Goal: Task Accomplishment & Management: Manage account settings

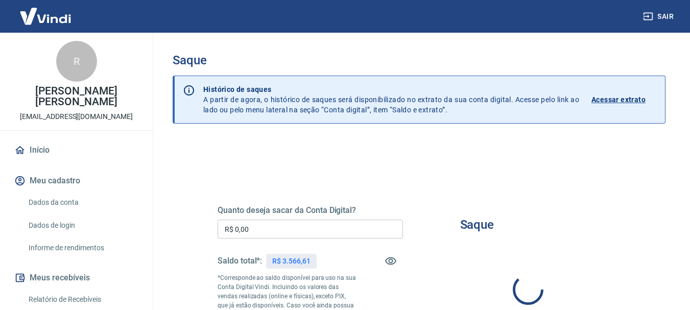
click at [320, 224] on input "R$ 0,00" at bounding box center [310, 229] width 185 height 19
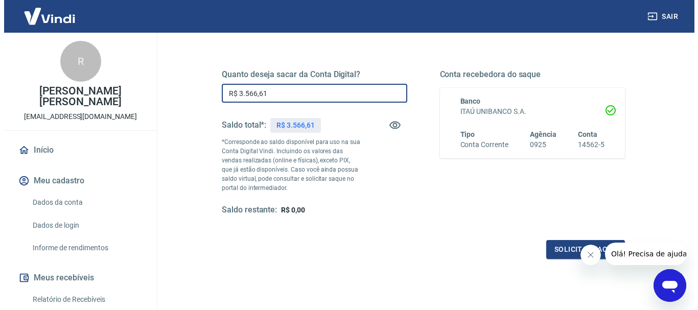
scroll to position [153, 0]
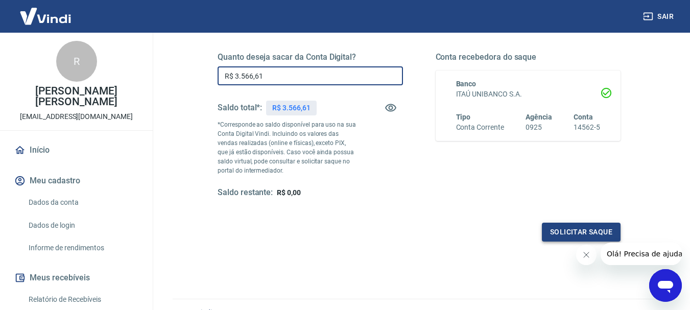
type input "R$ 3.566,61"
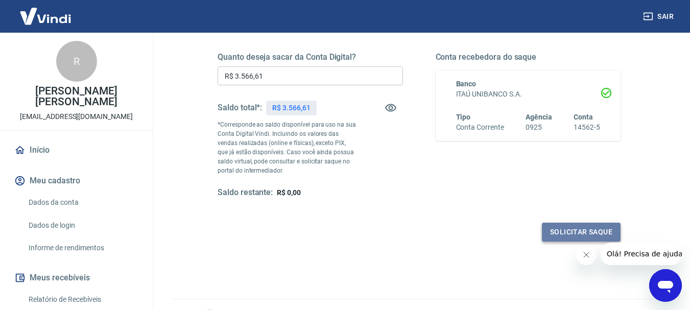
click at [581, 236] on button "Solicitar saque" at bounding box center [581, 232] width 79 height 19
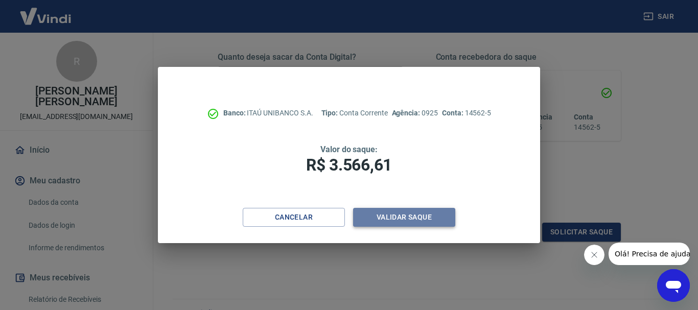
click at [403, 215] on button "Validar saque" at bounding box center [404, 217] width 102 height 19
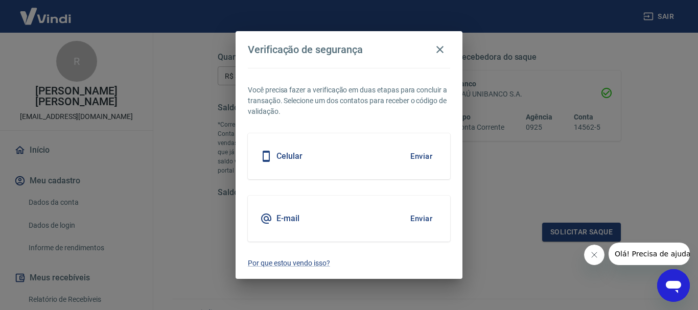
click at [418, 156] on button "Enviar" at bounding box center [421, 156] width 33 height 21
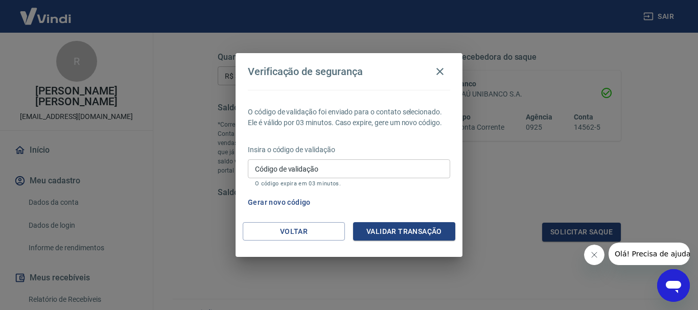
click at [335, 167] on input "Código de validação" at bounding box center [349, 168] width 202 height 19
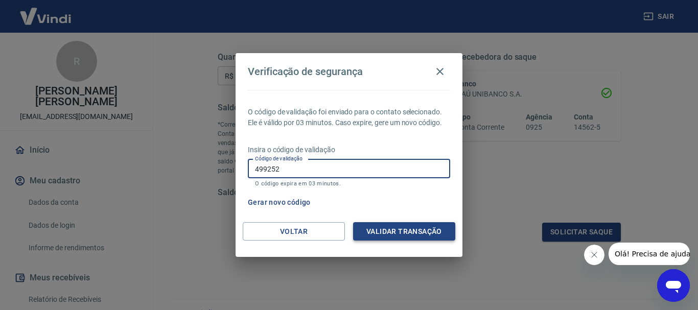
type input "499252"
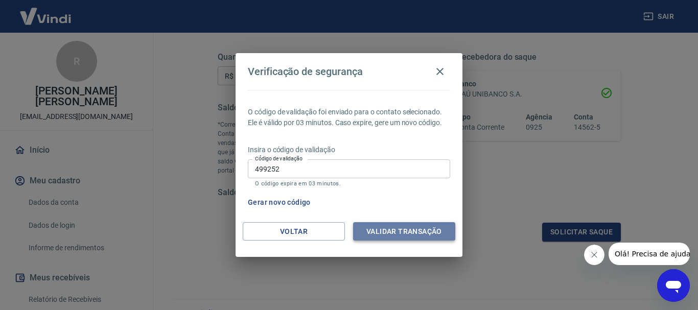
click at [405, 229] on button "Validar transação" at bounding box center [404, 231] width 102 height 19
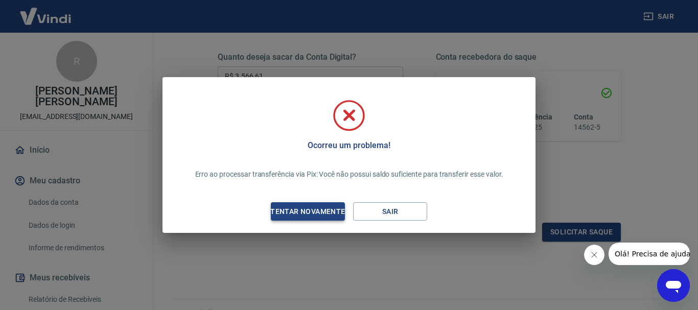
click at [307, 209] on div "Tentar novamente" at bounding box center [307, 211] width 99 height 13
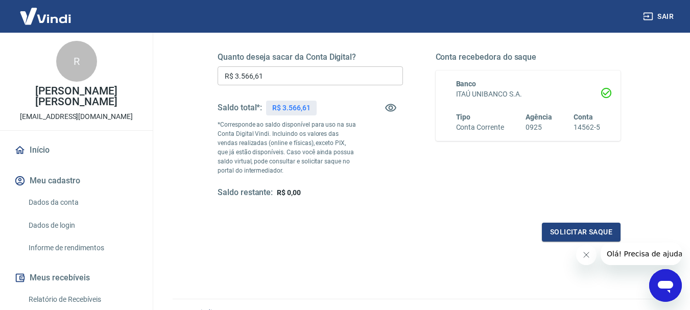
click at [271, 79] on input "R$ 3.566,61" at bounding box center [310, 75] width 185 height 19
click at [578, 237] on button "Solicitar saque" at bounding box center [581, 232] width 79 height 19
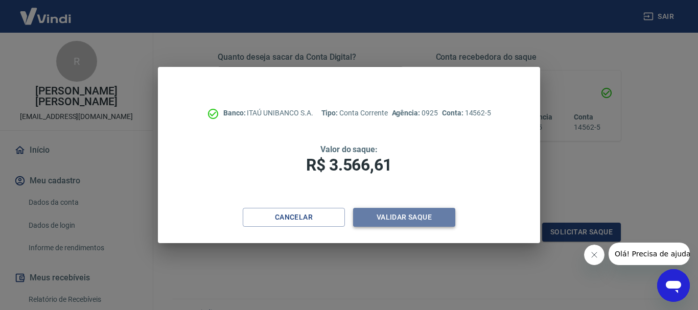
click at [411, 216] on button "Validar saque" at bounding box center [404, 217] width 102 height 19
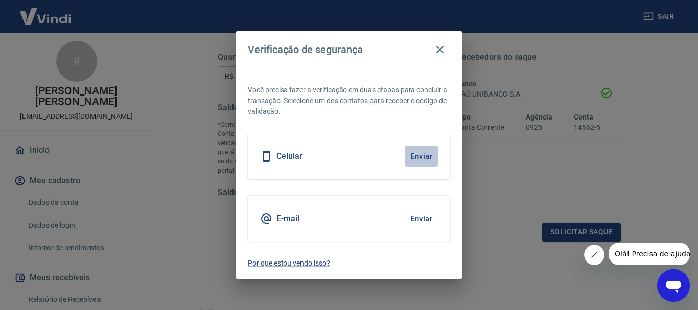
click at [415, 157] on button "Enviar" at bounding box center [421, 156] width 33 height 21
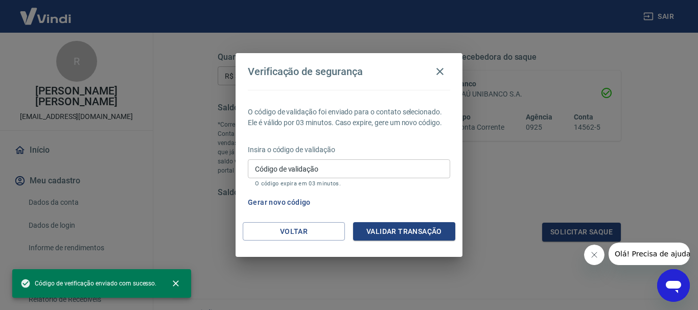
click at [339, 171] on input "Código de validação" at bounding box center [349, 168] width 202 height 19
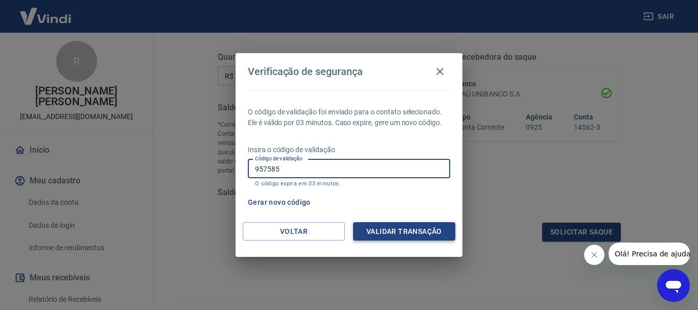
type input "957585"
click at [387, 226] on button "Validar transação" at bounding box center [404, 231] width 102 height 19
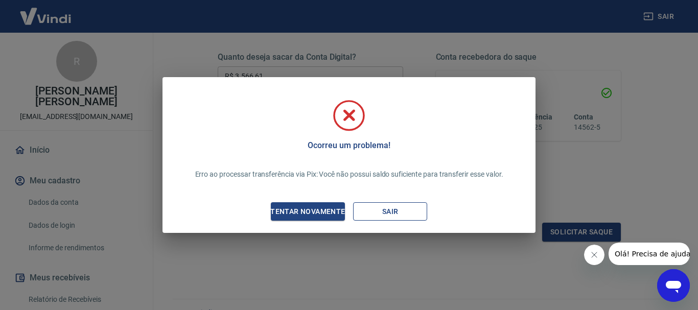
click at [392, 210] on button "Sair" at bounding box center [390, 211] width 74 height 19
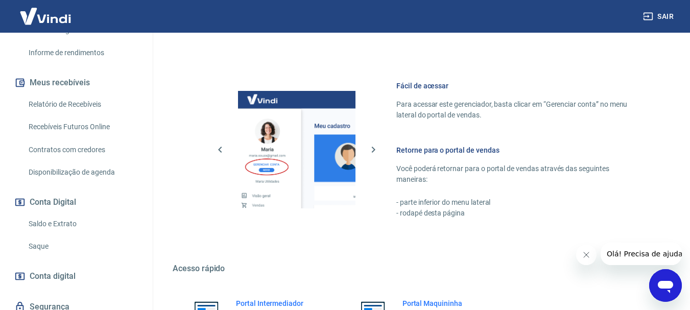
scroll to position [204, 0]
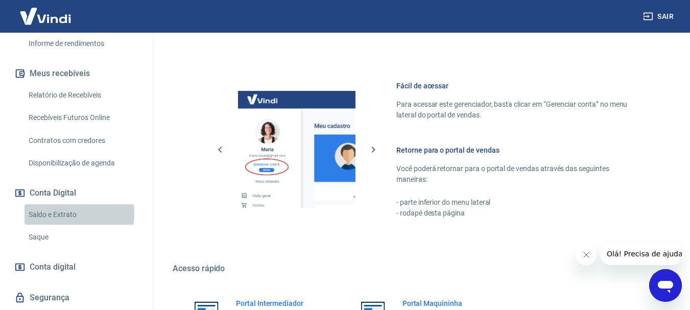
click at [55, 213] on link "Saldo e Extrato" at bounding box center [83, 214] width 116 height 21
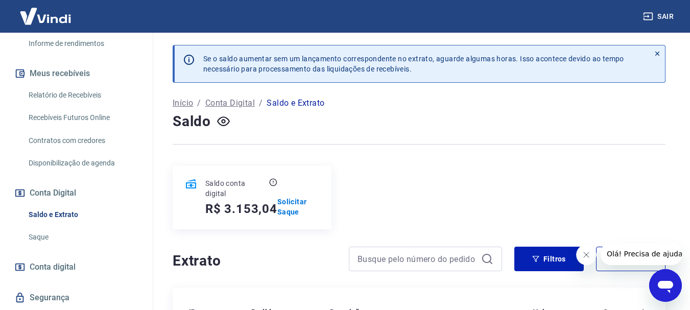
click at [34, 238] on link "Saque" at bounding box center [83, 237] width 116 height 21
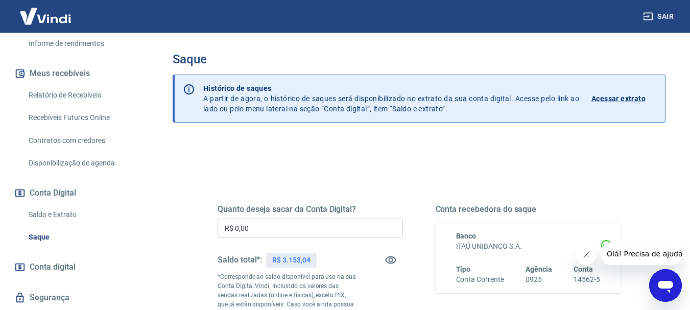
scroll to position [51, 0]
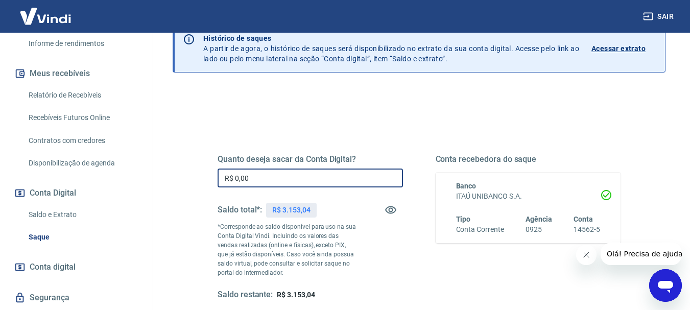
click at [269, 172] on input "R$ 0,00" at bounding box center [310, 178] width 185 height 19
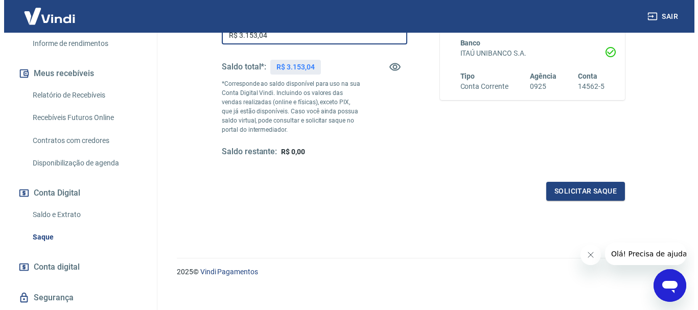
scroll to position [204, 0]
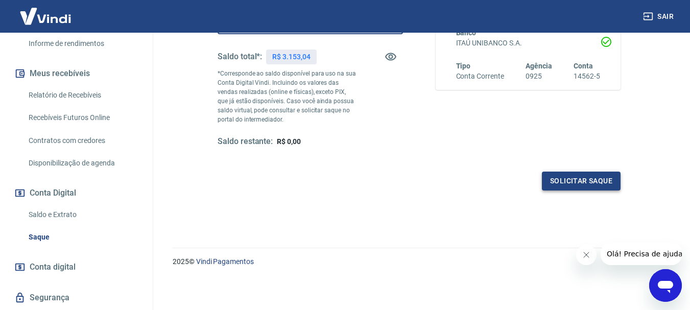
type input "R$ 3.153,04"
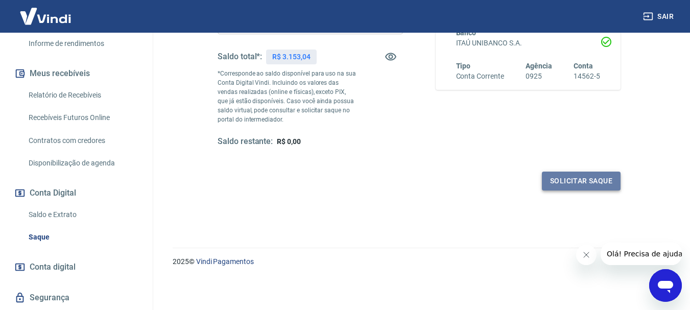
click at [586, 182] on button "Solicitar saque" at bounding box center [581, 181] width 79 height 19
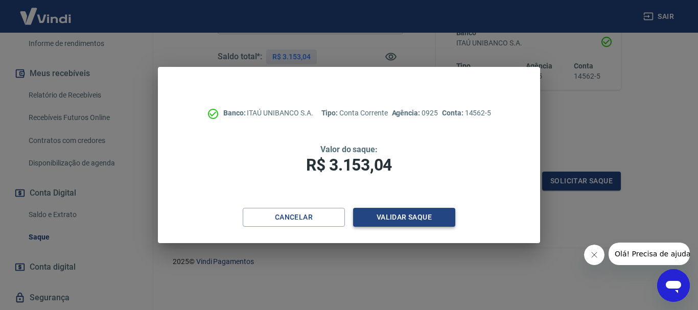
click at [408, 221] on button "Validar saque" at bounding box center [404, 217] width 102 height 19
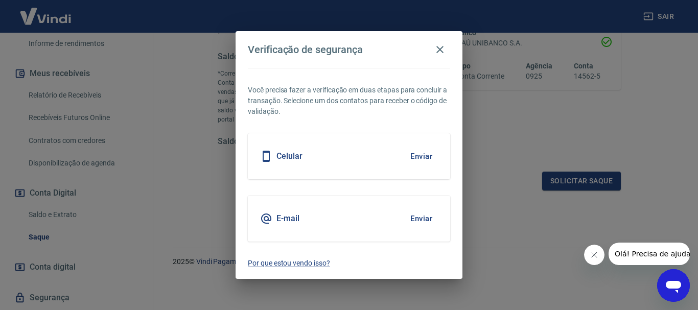
click at [427, 155] on button "Enviar" at bounding box center [421, 156] width 33 height 21
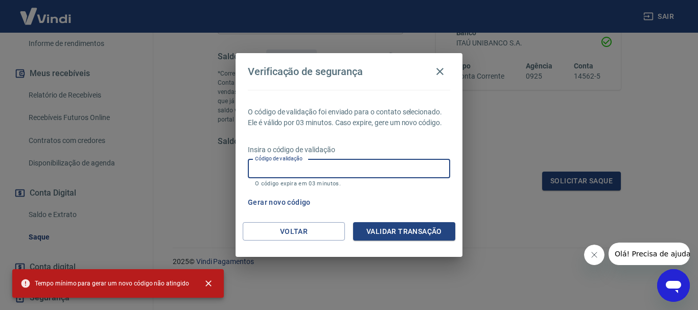
click at [368, 176] on input "Código de validação" at bounding box center [349, 168] width 202 height 19
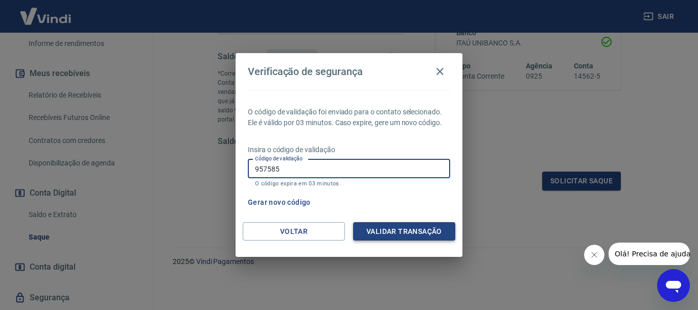
type input "957585"
click at [392, 226] on button "Validar transação" at bounding box center [404, 231] width 102 height 19
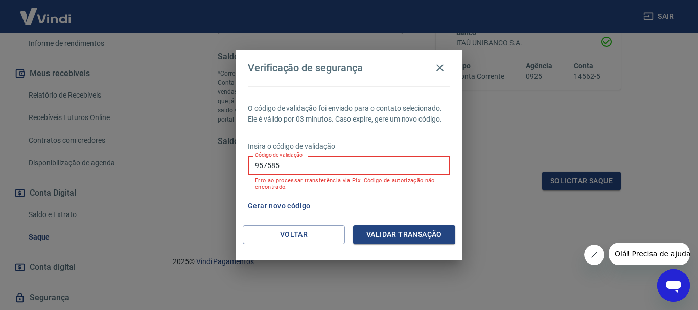
drag, startPoint x: 312, startPoint y: 171, endPoint x: 260, endPoint y: 161, distance: 53.0
click at [253, 162] on input "957585" at bounding box center [349, 165] width 202 height 19
type input "882467"
click at [397, 226] on button "Validar transação" at bounding box center [404, 234] width 102 height 19
